Goal: Entertainment & Leisure: Consume media (video, audio)

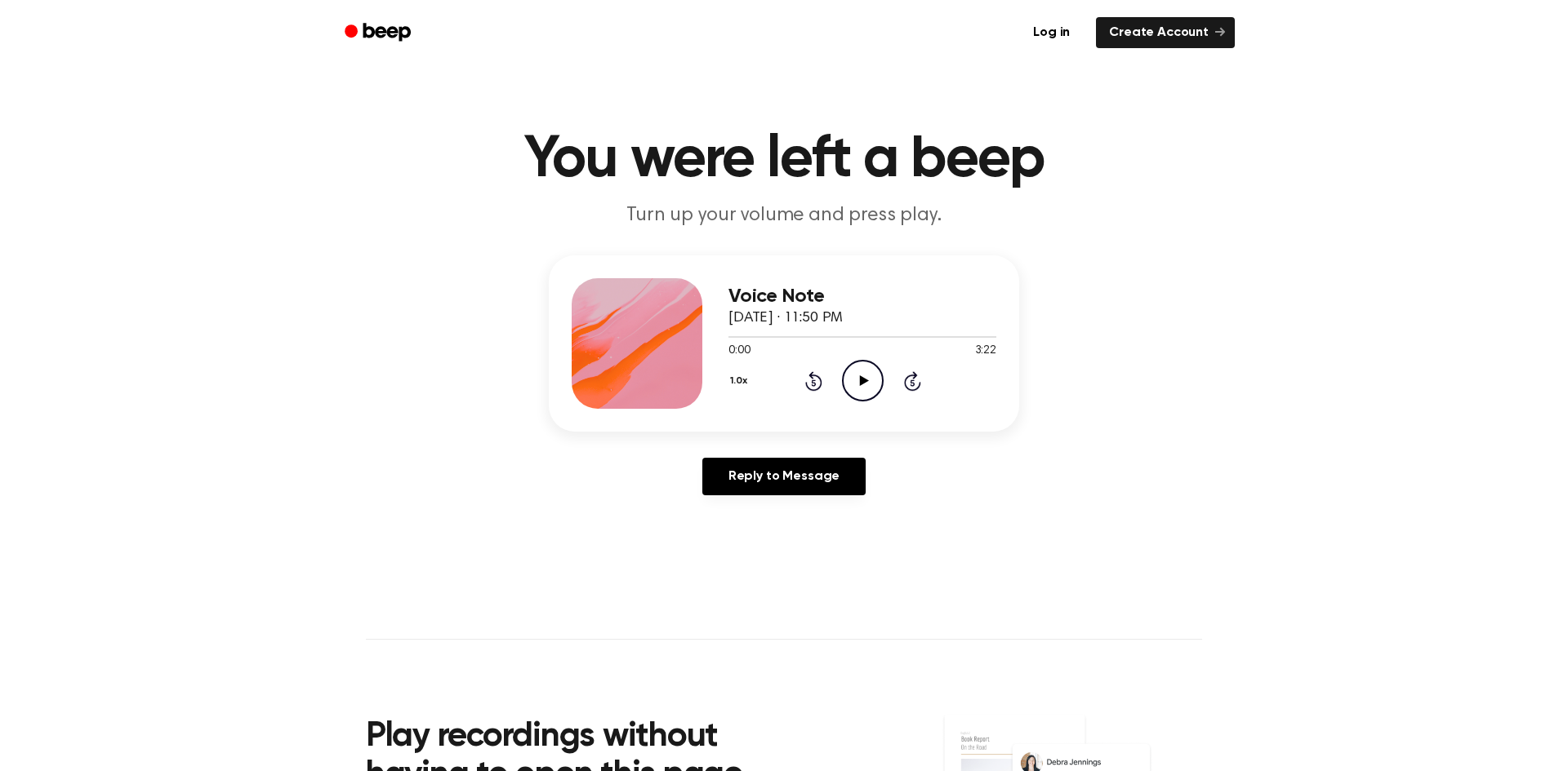
click at [860, 373] on icon "Play Audio" at bounding box center [862, 381] width 42 height 42
click at [730, 337] on div at bounding box center [742, 337] width 27 height 2
drag, startPoint x: 734, startPoint y: 334, endPoint x: 692, endPoint y: 337, distance: 42.1
click at [692, 337] on div "Voice Note [DATE] · 11:50 PM 0:03 3:22 Your browser does not support the [objec…" at bounding box center [784, 343] width 471 height 177
drag, startPoint x: 730, startPoint y: 338, endPoint x: 719, endPoint y: 339, distance: 11.0
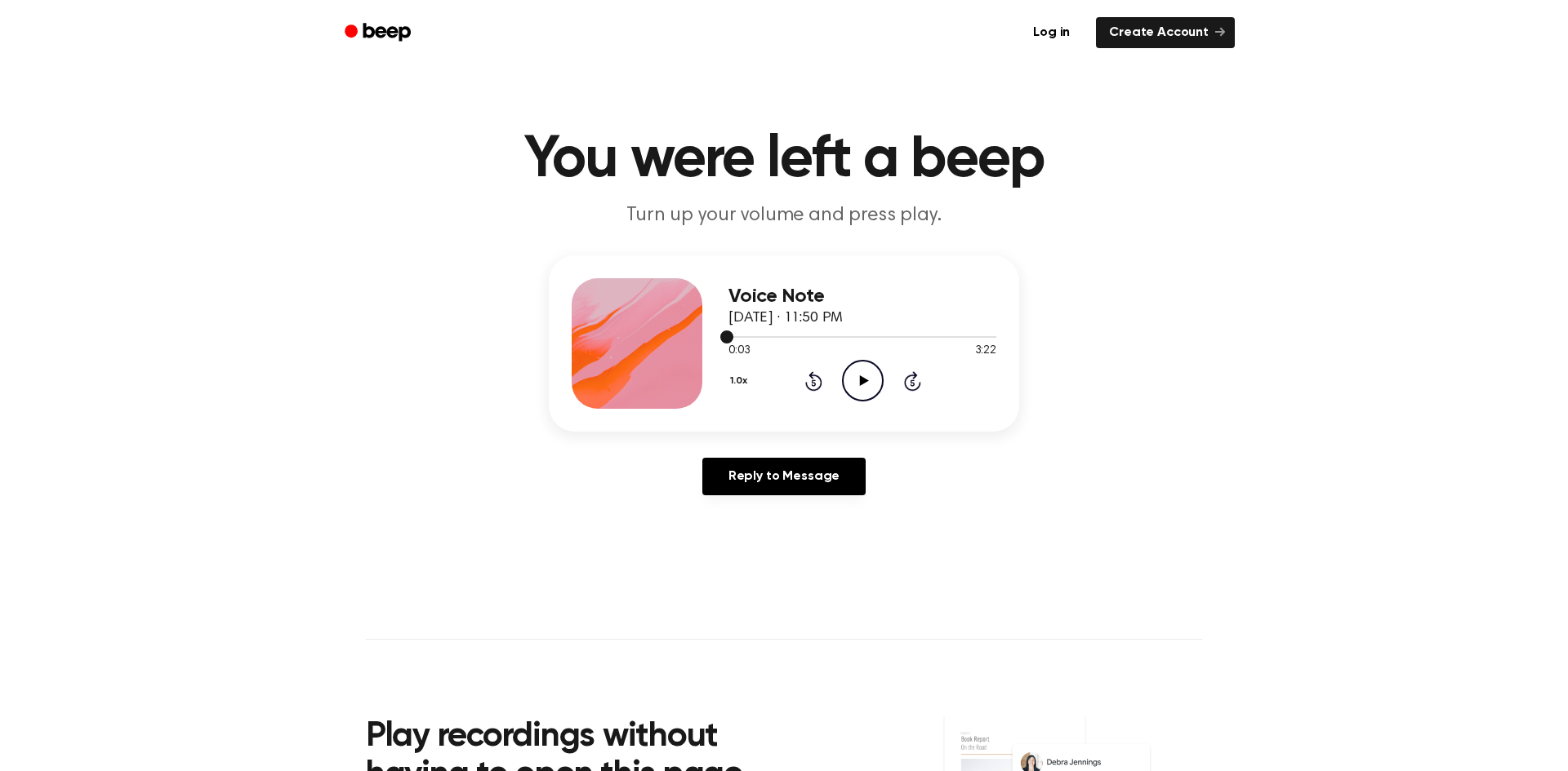
click at [719, 339] on div "Voice Note [DATE] · 11:50 PM 0:03 3:22 Your browser does not support the [objec…" at bounding box center [784, 343] width 471 height 177
click at [860, 386] on icon "Play Audio" at bounding box center [862, 381] width 42 height 42
click at [863, 368] on icon "Play Audio" at bounding box center [862, 381] width 42 height 42
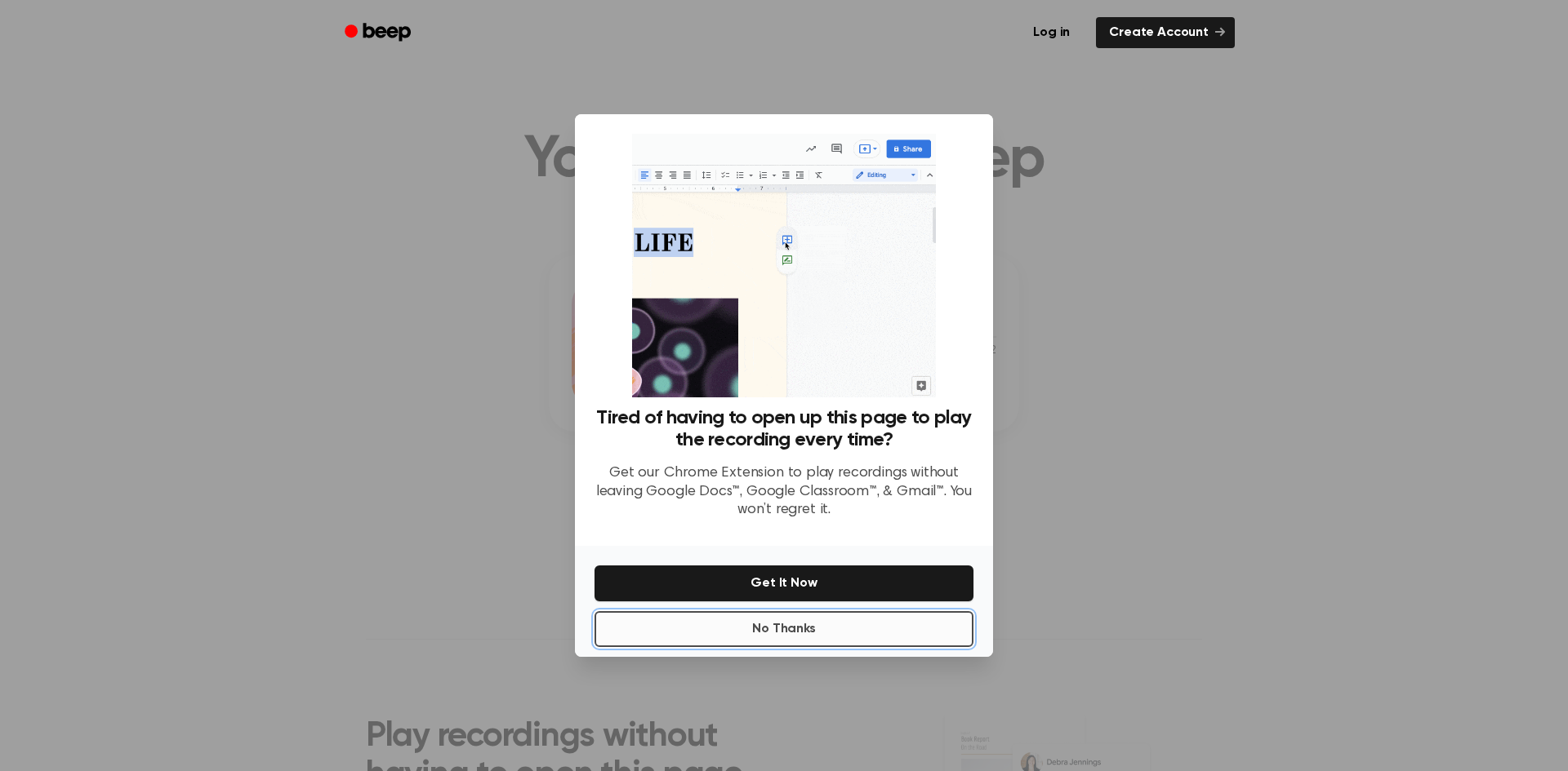
click at [698, 629] on button "No Thanks" at bounding box center [784, 629] width 379 height 36
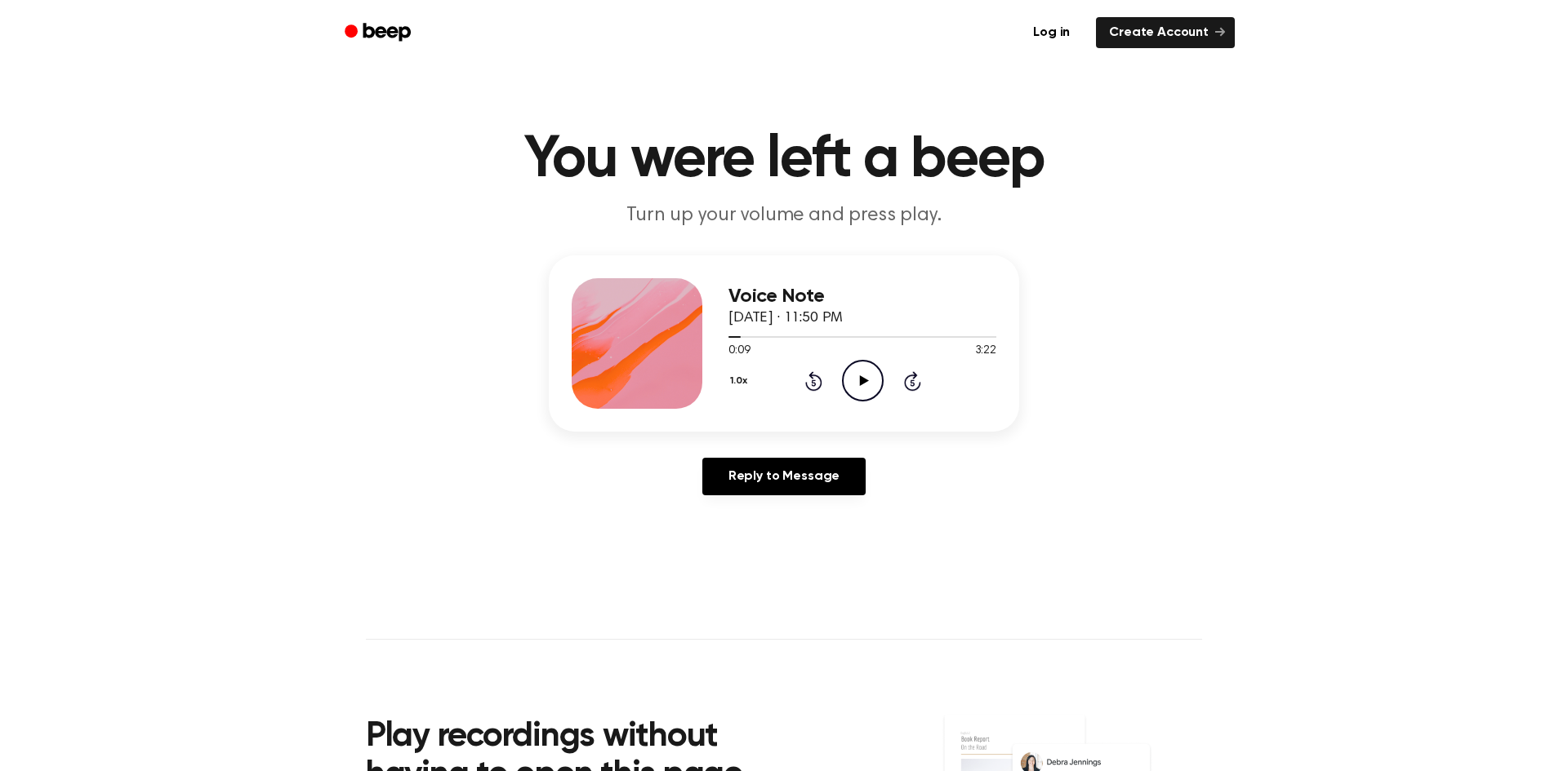
click at [848, 386] on icon "Play Audio" at bounding box center [862, 381] width 42 height 42
click at [793, 214] on p "Turn up your volume and press play." at bounding box center [784, 216] width 627 height 27
click at [711, 339] on div "Voice Note [DATE] · 11:50 PM 0:15 3:22 Your browser does not support the [objec…" at bounding box center [784, 343] width 471 height 177
click at [734, 341] on div at bounding box center [862, 336] width 268 height 14
click at [750, 334] on div at bounding box center [862, 336] width 268 height 14
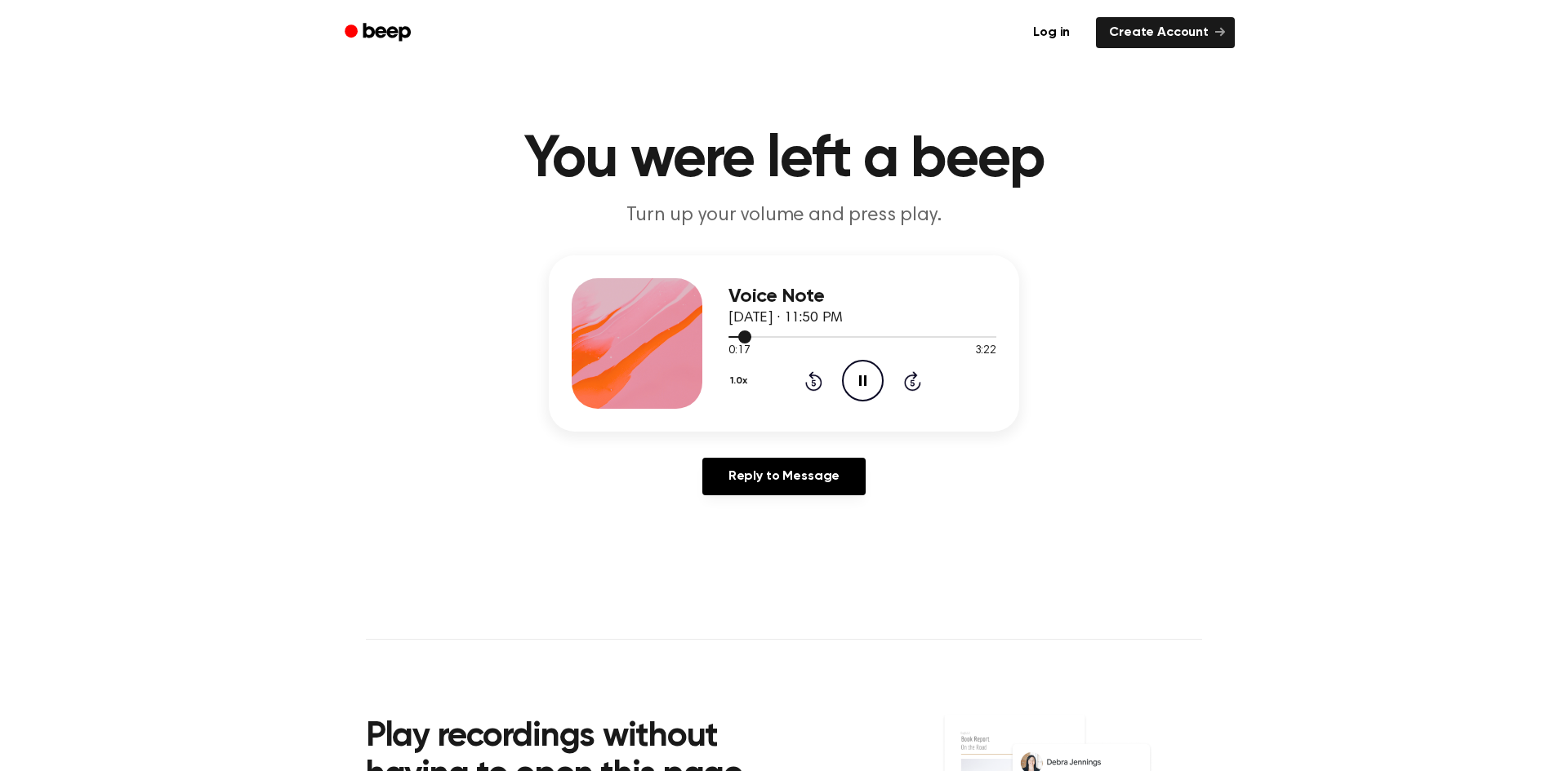
drag, startPoint x: 750, startPoint y: 334, endPoint x: 713, endPoint y: 337, distance: 37.1
click at [713, 337] on div "Voice Note [DATE] · 11:50 PM 0:17 3:22 Your browser does not support the [objec…" at bounding box center [784, 343] width 471 height 177
click at [883, 386] on circle at bounding box center [862, 380] width 40 height 40
